Goal: Navigation & Orientation: Find specific page/section

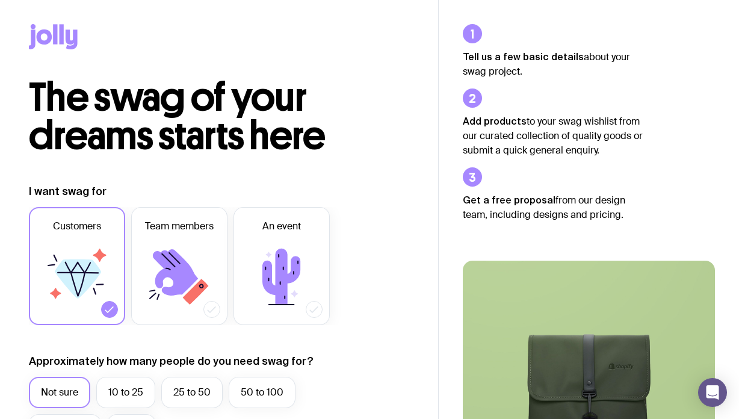
click at [62, 40] on icon at bounding box center [62, 34] width 4 height 20
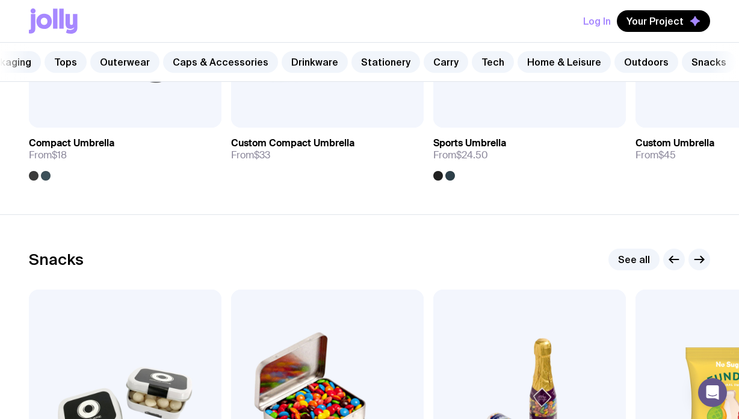
scroll to position [4098, 0]
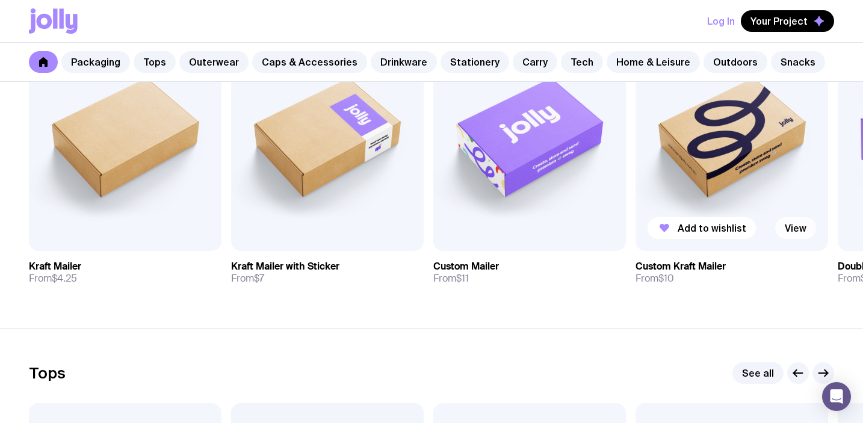
scroll to position [123, 0]
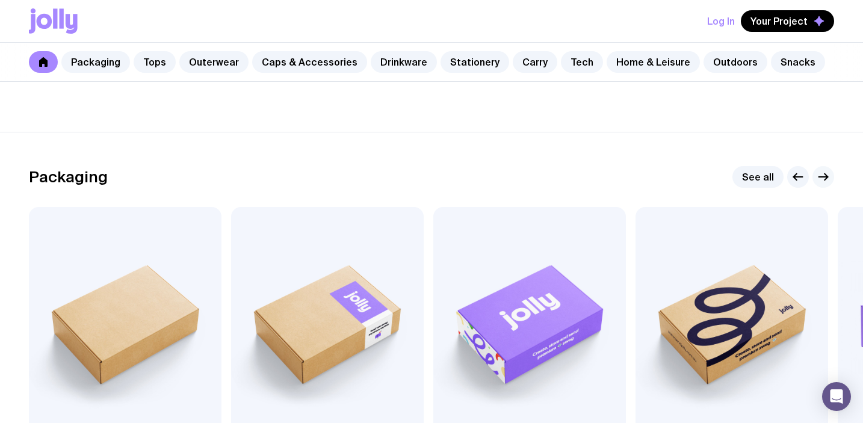
click at [738, 177] on icon "button" at bounding box center [823, 177] width 9 height 0
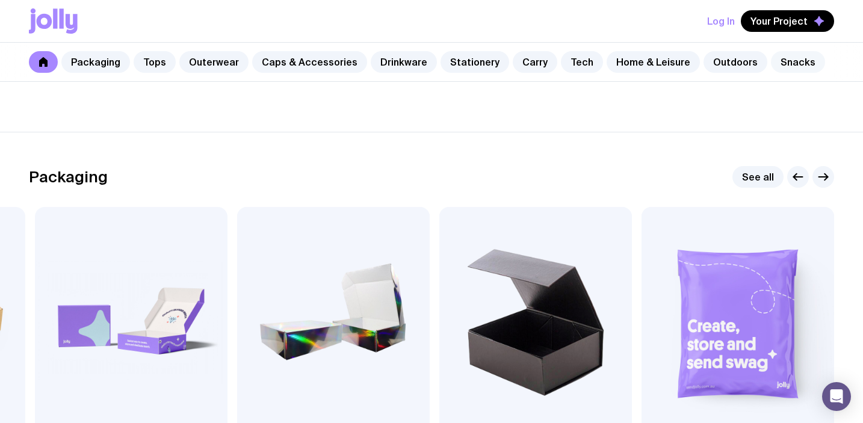
click at [738, 65] on link "Snacks" at bounding box center [798, 62] width 54 height 22
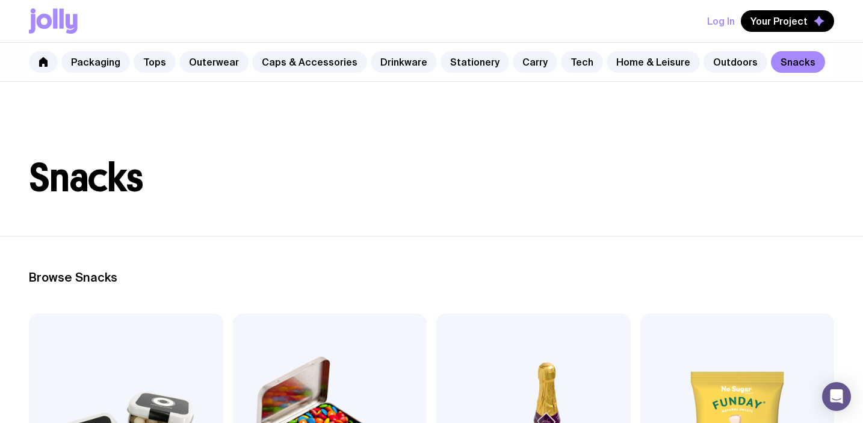
click at [66, 23] on icon at bounding box center [72, 24] width 12 height 20
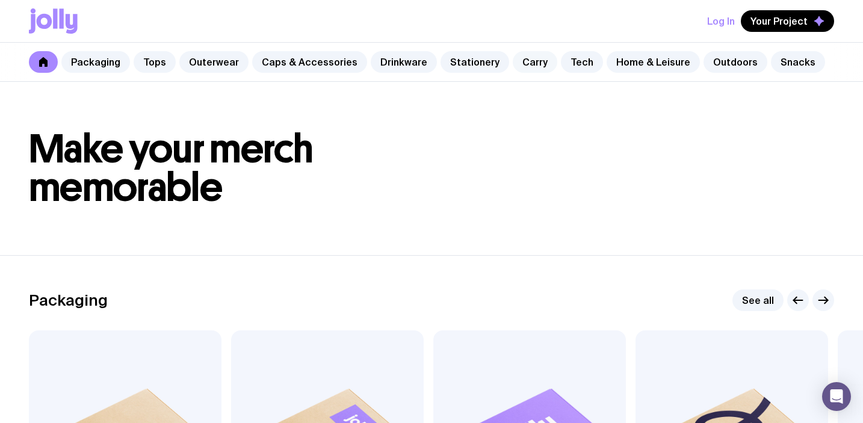
click at [524, 54] on link "Carry" at bounding box center [535, 62] width 45 height 22
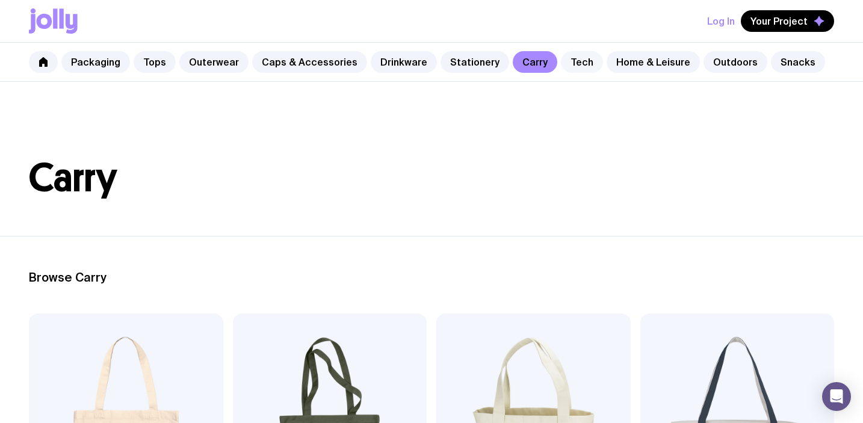
click at [562, 61] on link "Tech" at bounding box center [582, 62] width 42 height 22
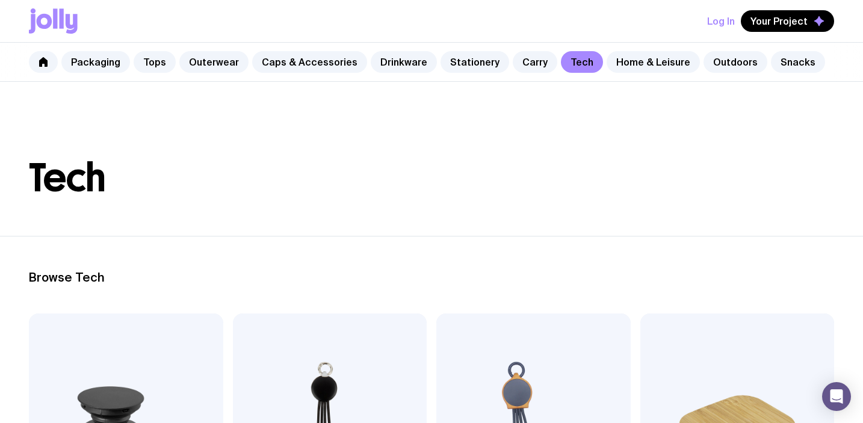
click at [738, 46] on div "Packaging Tops Outerwear Caps & Accessories Drinkware Stationery Carry Tech Hom…" at bounding box center [431, 62] width 863 height 39
click at [706, 49] on div "Packaging Tops Outerwear Caps & Accessories Drinkware Stationery Carry Tech Hom…" at bounding box center [431, 62] width 863 height 39
click at [706, 53] on link "Outdoors" at bounding box center [736, 62] width 64 height 22
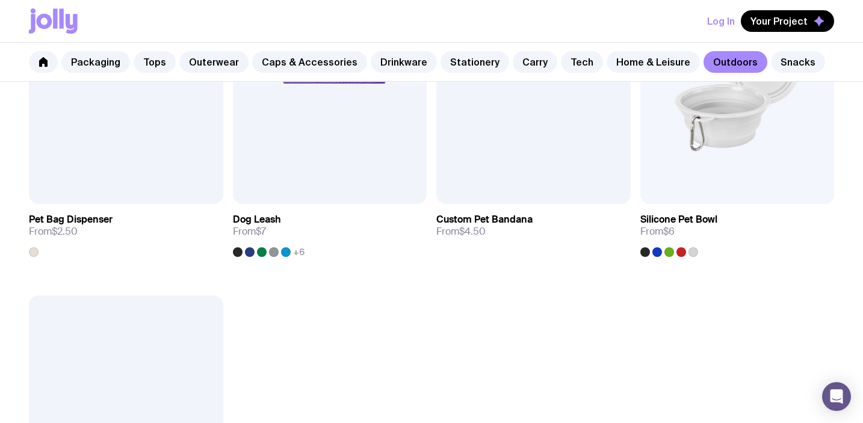
scroll to position [1837, 0]
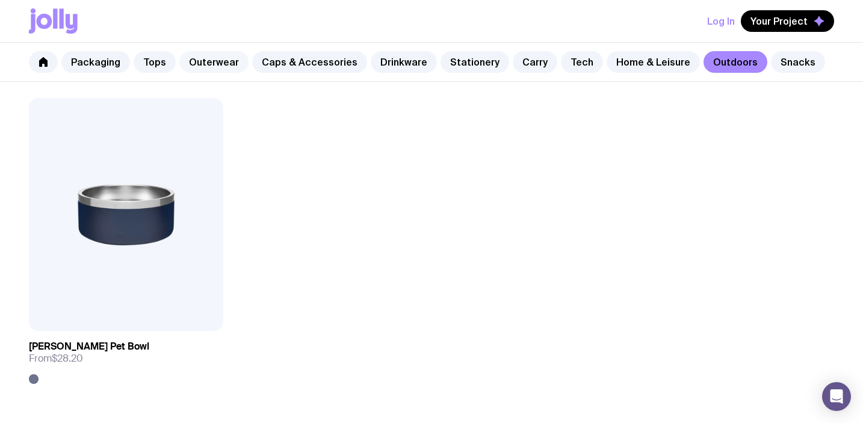
click at [209, 61] on link "Outerwear" at bounding box center [213, 62] width 69 height 22
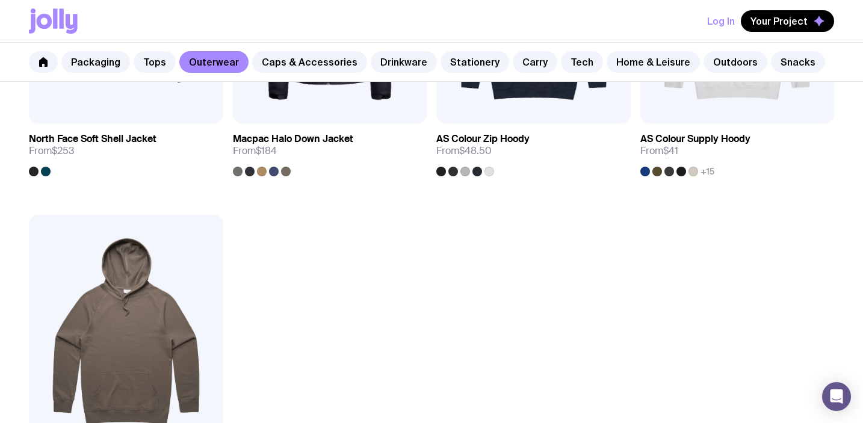
scroll to position [2003, 0]
